Goal: Information Seeking & Learning: Check status

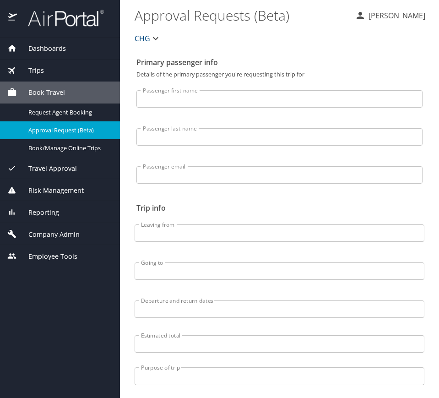
click at [61, 204] on div "Reporting" at bounding box center [60, 212] width 120 height 22
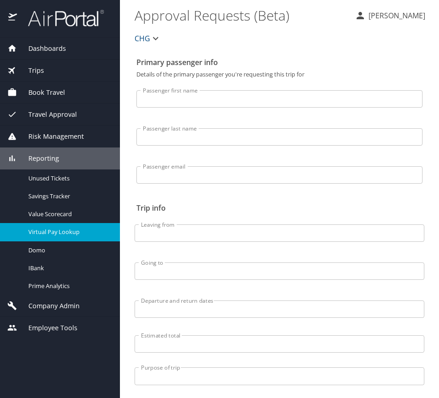
click at [62, 225] on link "Virtual Pay Lookup" at bounding box center [60, 232] width 120 height 18
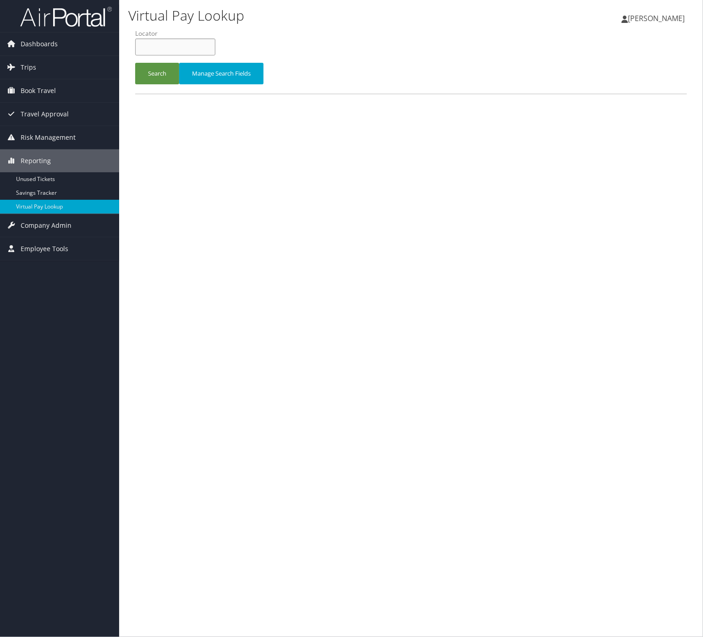
click at [202, 52] on input "text" at bounding box center [175, 46] width 80 height 17
paste input "SRGCTA"
type input "SRGCTA"
click at [165, 75] on button "Search" at bounding box center [157, 74] width 44 height 22
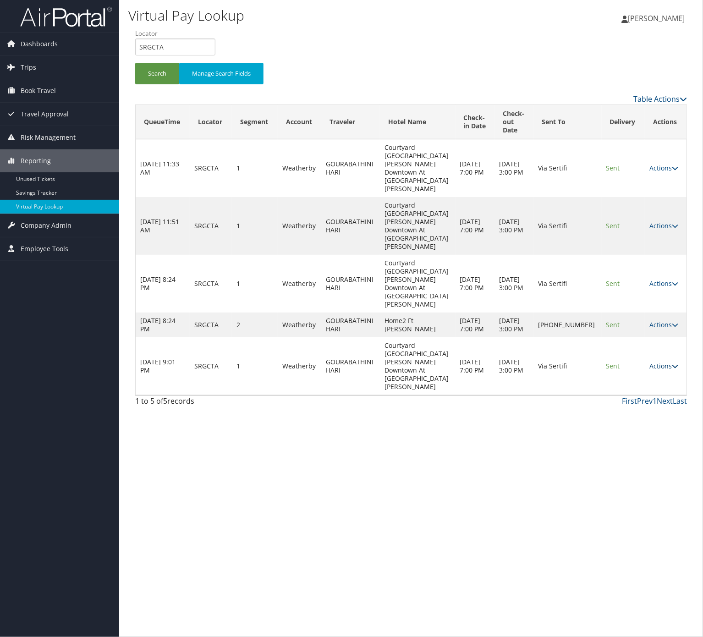
click at [656, 362] on link "Actions" at bounding box center [663, 366] width 29 height 9
click at [649, 344] on link "Logs" at bounding box center [644, 346] width 58 height 16
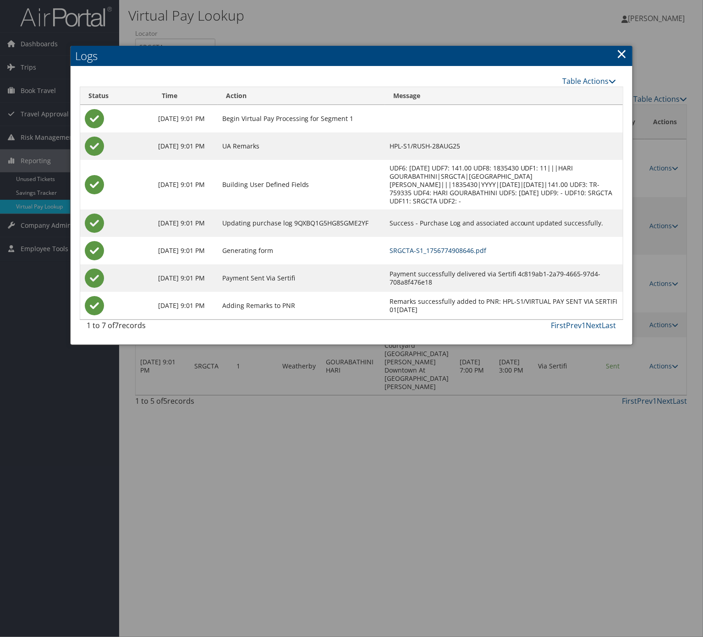
click at [420, 246] on link "SRGCTA-S1_1756774908646.pdf" at bounding box center [438, 250] width 97 height 9
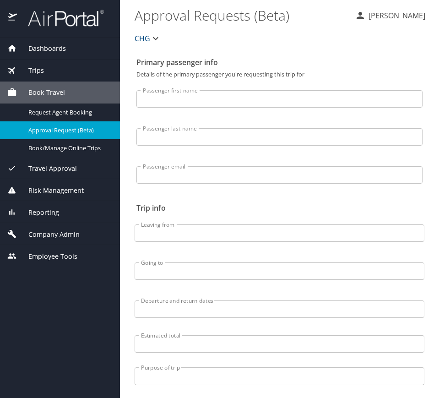
click at [85, 231] on div "Company Admin" at bounding box center [59, 235] width 105 height 10
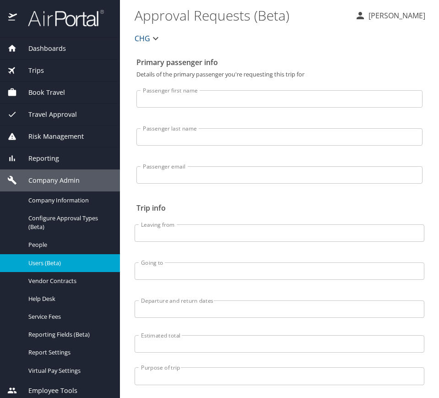
scroll to position [4, 0]
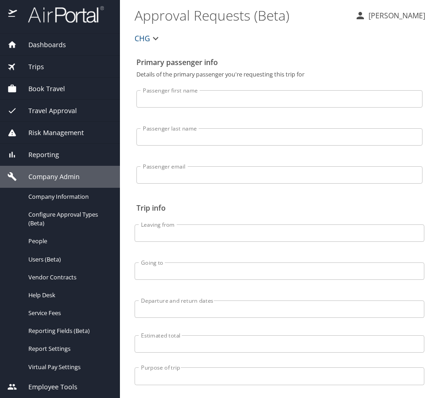
click at [61, 40] on span "Dashboards" at bounding box center [41, 45] width 49 height 10
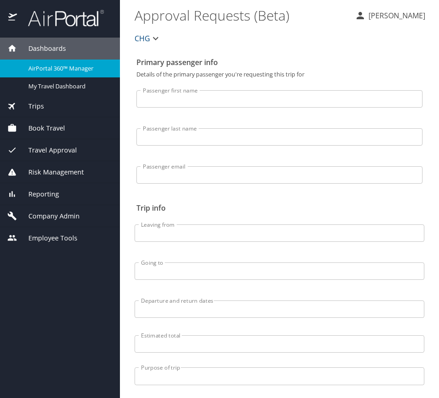
click at [54, 103] on div "Trips" at bounding box center [59, 106] width 105 height 10
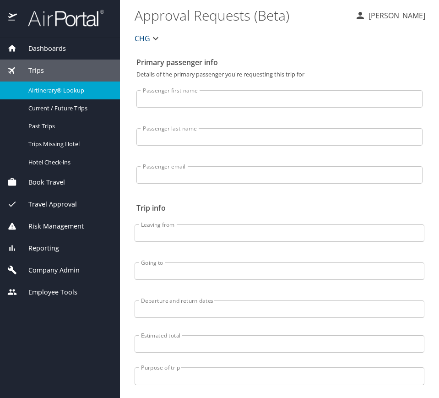
click at [70, 87] on span "Airtinerary® Lookup" at bounding box center [68, 90] width 81 height 9
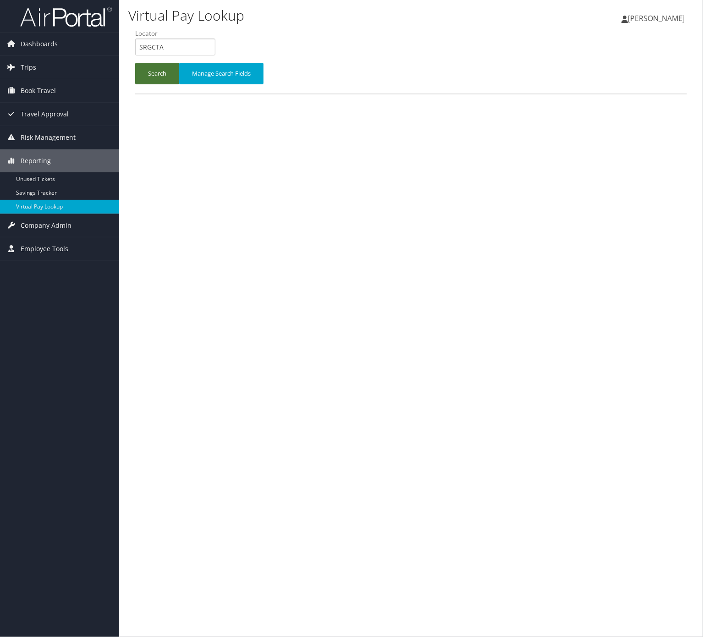
click at [159, 83] on button "Search" at bounding box center [157, 74] width 44 height 22
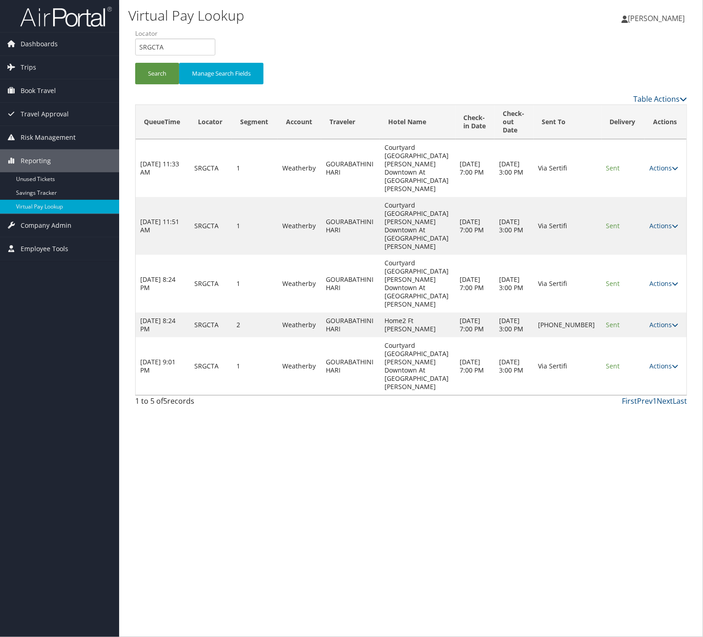
click at [251, 538] on div "Virtual Pay Lookup Nathalie Hernandez Nathalie Hernandez My Settings Travel Age…" at bounding box center [411, 318] width 584 height 637
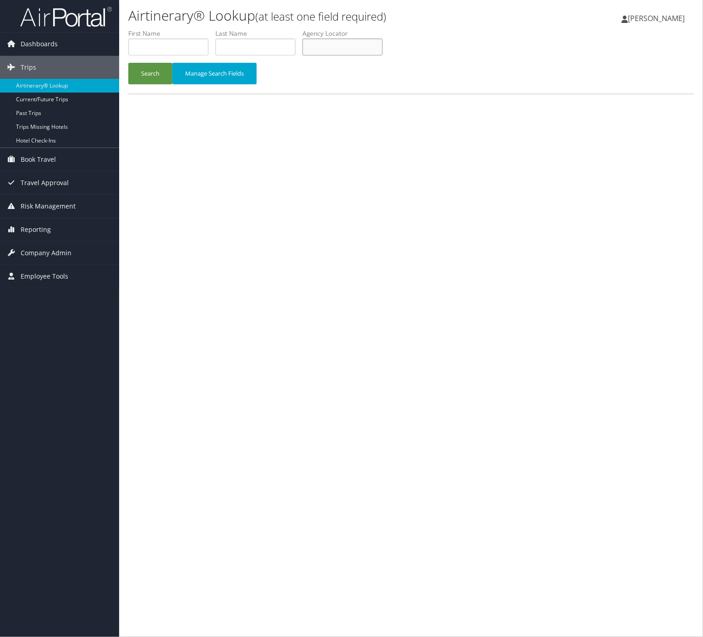
click at [363, 53] on input "text" at bounding box center [342, 46] width 80 height 17
paste input "WGZASA"
click at [150, 74] on button "Search" at bounding box center [150, 74] width 44 height 22
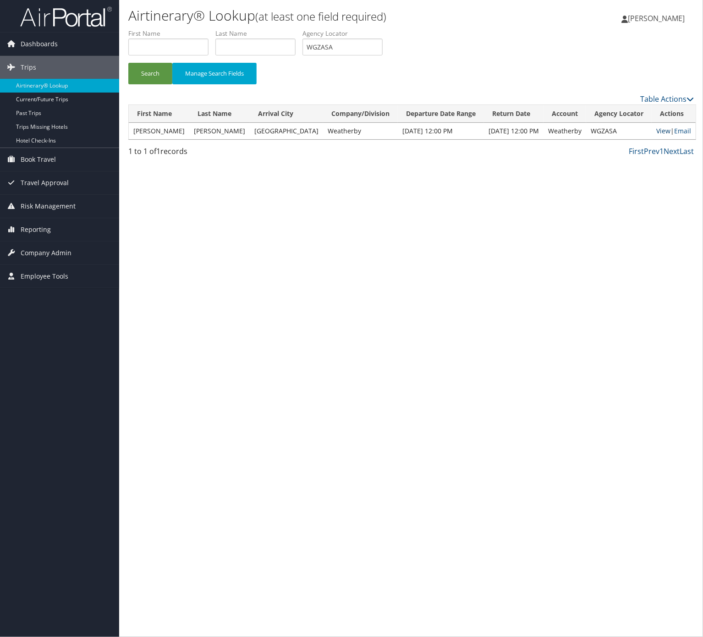
click at [658, 132] on link "View" at bounding box center [663, 130] width 14 height 9
click at [358, 48] on input "WGZASA" at bounding box center [342, 46] width 80 height 17
paste input "SRGCT"
type input "SRGCTA"
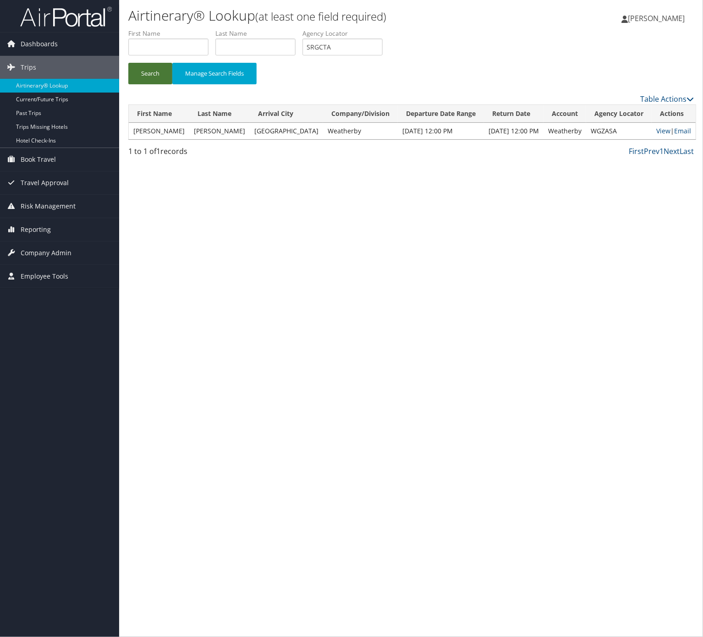
click at [138, 68] on button "Search" at bounding box center [150, 74] width 44 height 22
click at [660, 129] on link "View" at bounding box center [659, 130] width 14 height 9
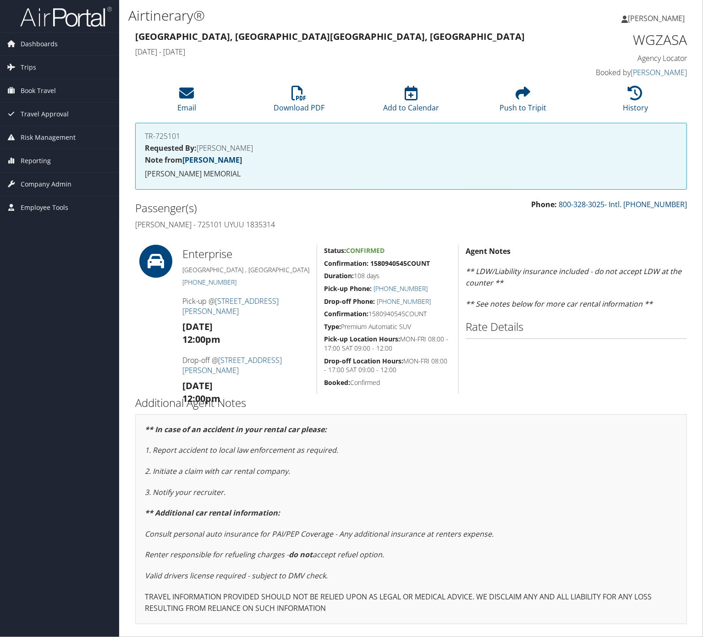
click at [169, 223] on h4 "[PERSON_NAME] - 725101 UYUU 1835314" at bounding box center [269, 225] width 269 height 10
click at [170, 223] on h4 "[PERSON_NAME] - 725101 UYUU 1835314" at bounding box center [269, 225] width 269 height 10
copy h4 "[PERSON_NAME]"
click at [397, 266] on strong "Confirmation: 1580940545COUNT" at bounding box center [377, 263] width 106 height 9
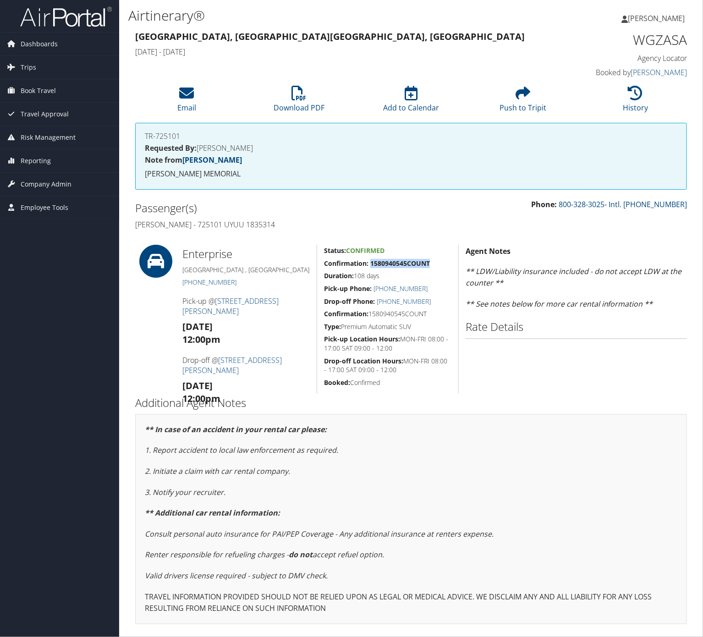
copy strong "1580940545COUNT"
click at [412, 260] on strong "Confirmation: 1580940545COUNT" at bounding box center [377, 263] width 106 height 9
drag, startPoint x: 437, startPoint y: 260, endPoint x: 319, endPoint y: 267, distance: 117.5
click at [319, 267] on div "Status: Confirmed Confirmation: 1580940545COUNT Duration: 108 days Pick-up Phon…" at bounding box center [388, 319] width 142 height 149
copy strong "Confirmation: 1580940545COUNT"
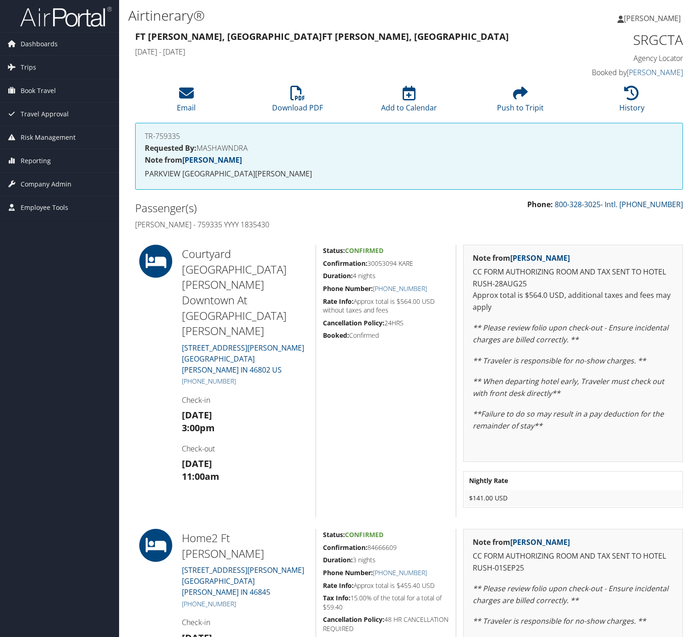
scroll to position [257, 0]
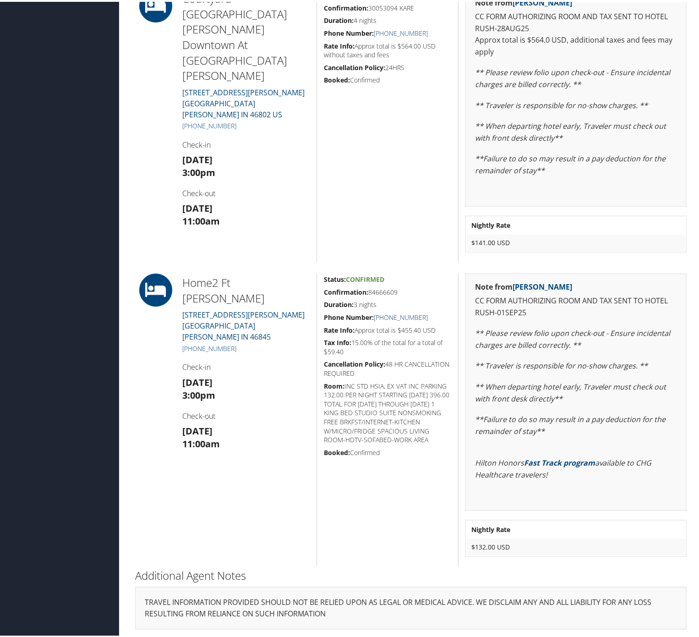
drag, startPoint x: 440, startPoint y: 315, endPoint x: 384, endPoint y: 314, distance: 56.4
click at [384, 314] on h5 "Phone Number: [PHONE_NUMBER]" at bounding box center [387, 315] width 127 height 9
copy link "[PHONE_NUMBER]"
drag, startPoint x: 280, startPoint y: 275, endPoint x: 185, endPoint y: 279, distance: 95.4
click at [185, 279] on h2 "Home2 Ft [PERSON_NAME]" at bounding box center [246, 288] width 128 height 31
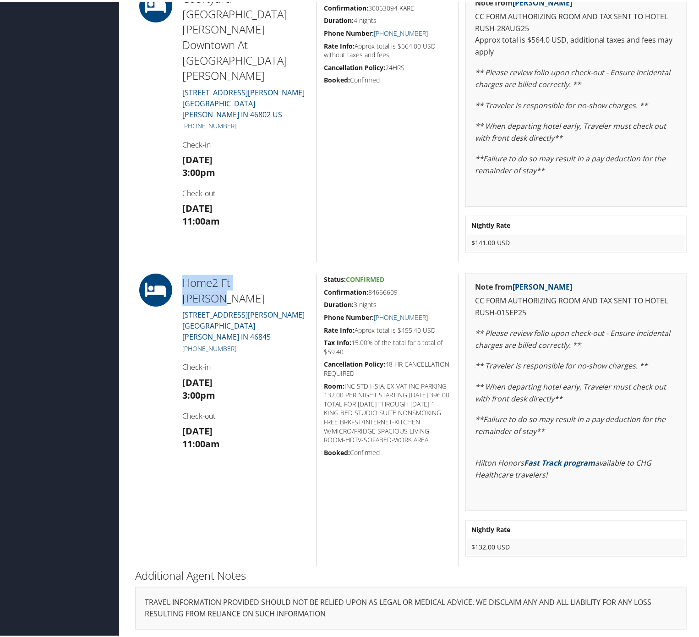
copy h2 "Home2 Ft [PERSON_NAME]"
click at [245, 329] on div "Home2 [GEOGRAPHIC_DATA][PERSON_NAME][STREET_ADDRESS][PERSON_NAME][PERSON_NAME] …" at bounding box center [247, 418] width 142 height 293
drag, startPoint x: 405, startPoint y: 289, endPoint x: 323, endPoint y: 295, distance: 82.2
click at [323, 295] on div "Status: Confirmed Confirmation: 84666609 Duration: 3 nights Phone Number: [PHON…" at bounding box center [388, 418] width 142 height 293
drag, startPoint x: 323, startPoint y: 290, endPoint x: 401, endPoint y: 291, distance: 78.4
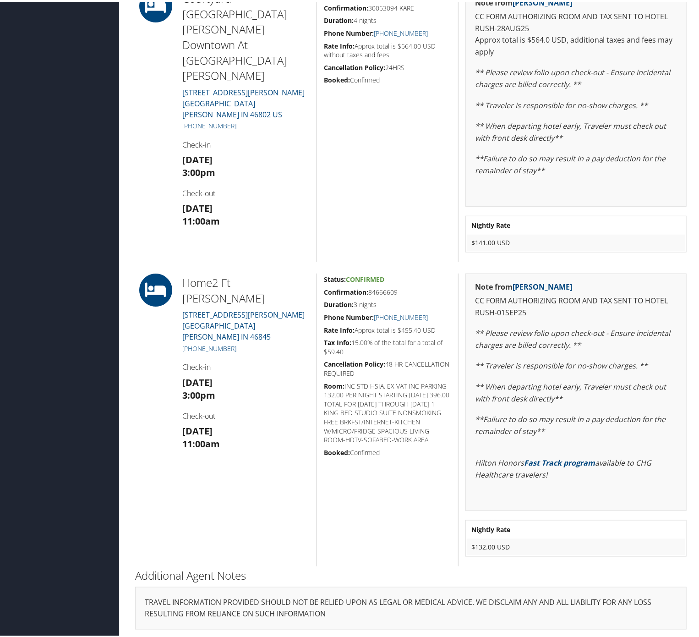
click at [401, 291] on h5 "Confirmation: 84666609" at bounding box center [387, 290] width 127 height 9
copy h5 "Confirmation: 84666609"
